Goal: Task Accomplishment & Management: Manage account settings

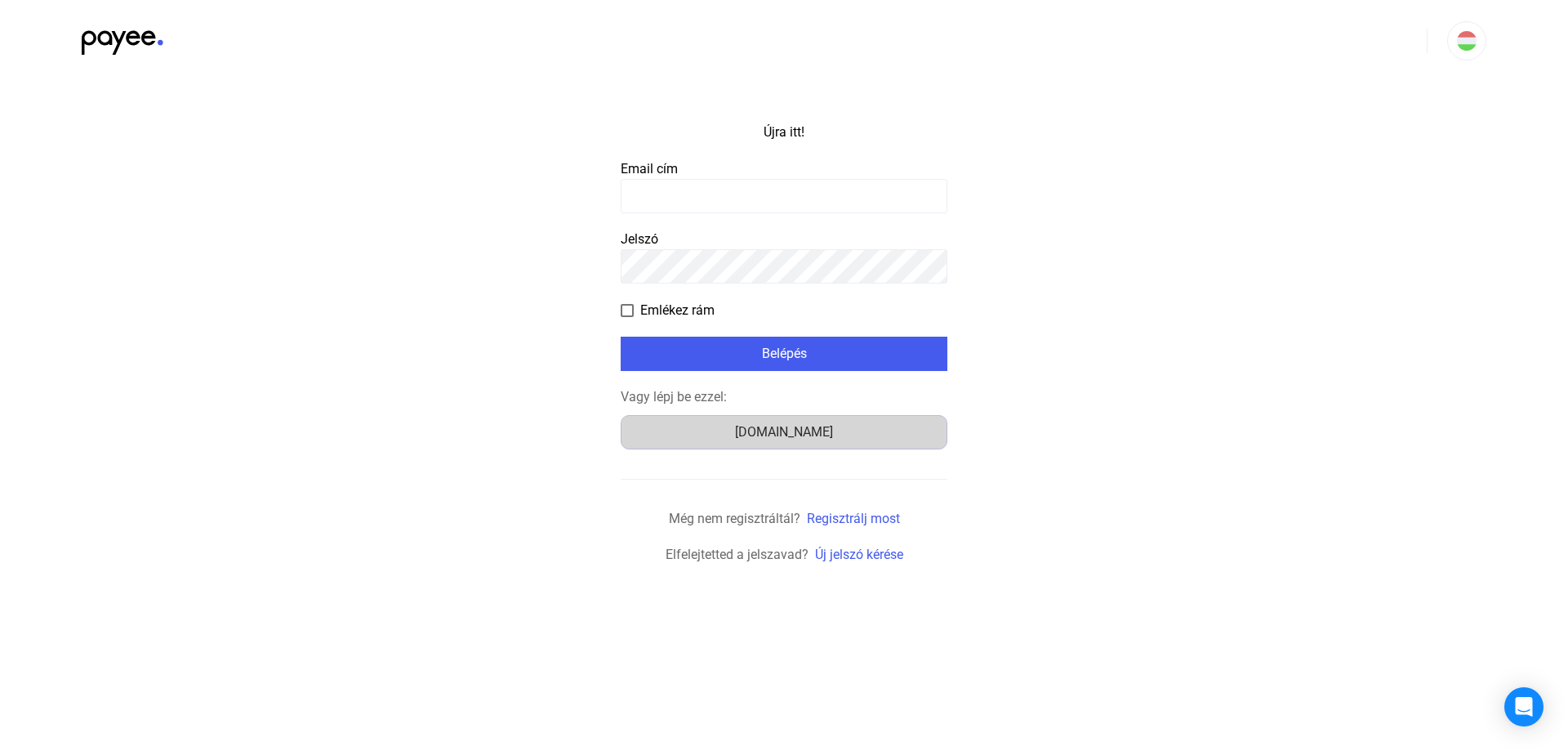
click at [790, 431] on font "[DOMAIN_NAME]" at bounding box center [783, 431] width 98 height 15
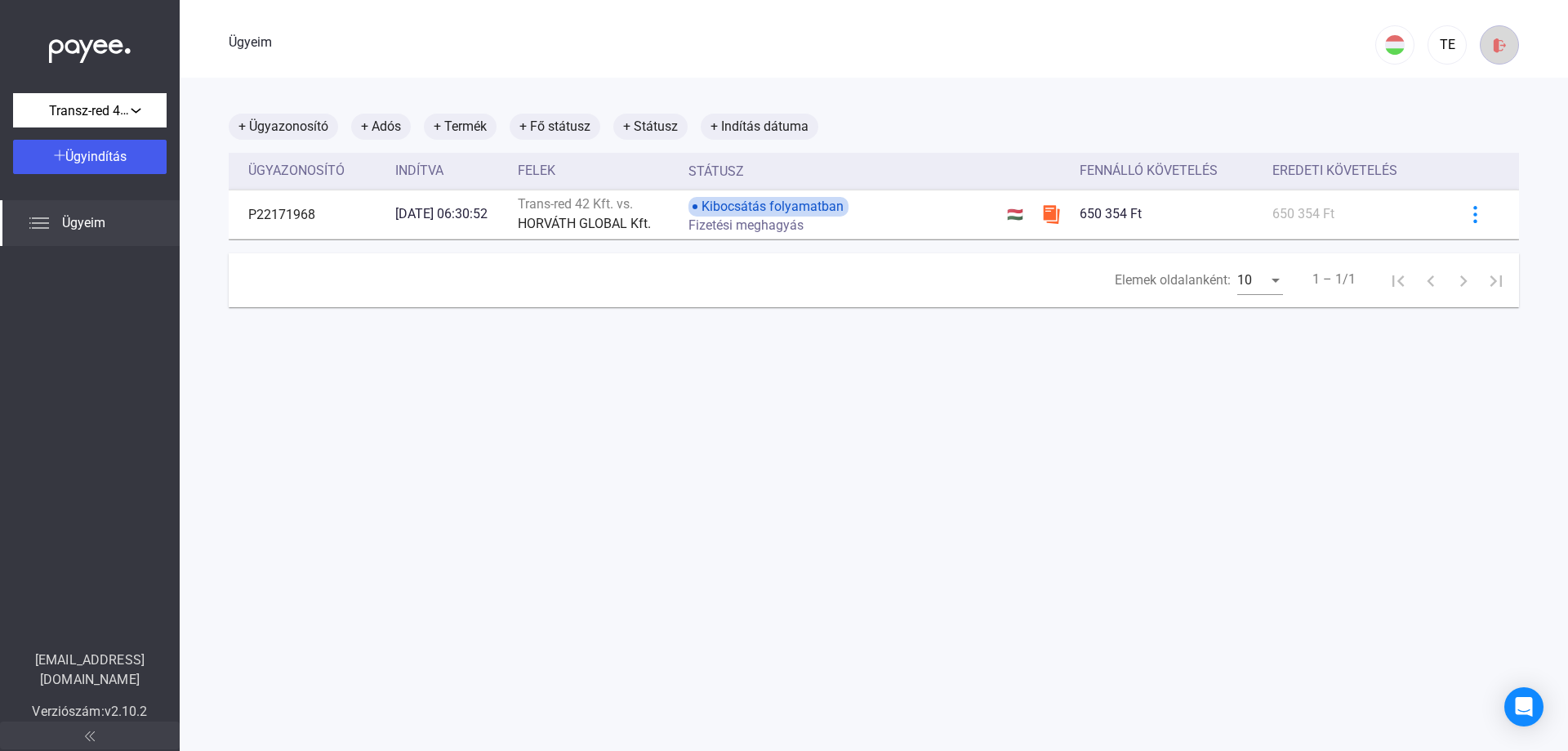
click at [1491, 38] on img at bounding box center [1500, 45] width 17 height 17
